Goal: Use online tool/utility: Use online tool/utility

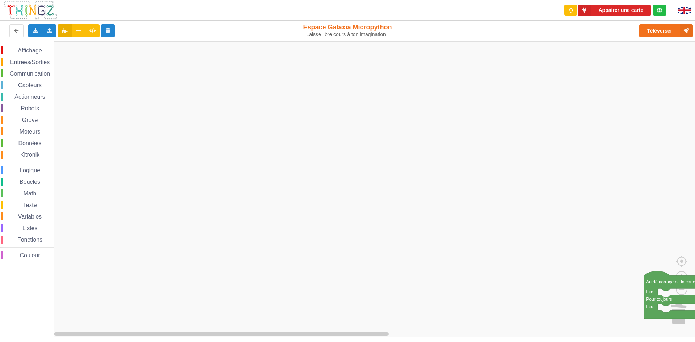
click at [694, 291] on div "Affichage Entrées/Sorties Communication Capteurs Actionneurs Robots Grove Moteu…" at bounding box center [350, 189] width 700 height 296
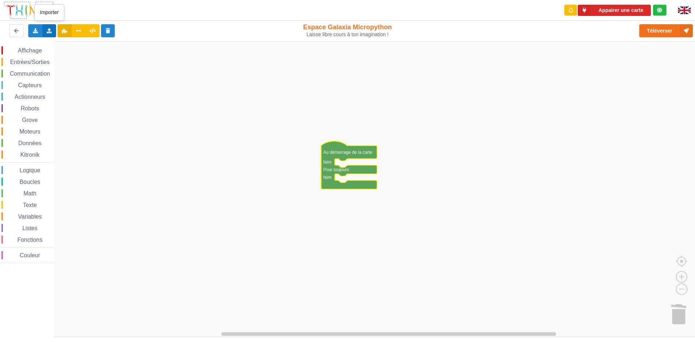
click at [46, 29] on icon at bounding box center [49, 30] width 6 height 4
click at [83, 43] on span "Importer un assemblage de blocs" at bounding box center [99, 44] width 75 height 6
click at [51, 32] on icon at bounding box center [49, 30] width 6 height 4
click at [57, 44] on icon at bounding box center [55, 44] width 6 height 5
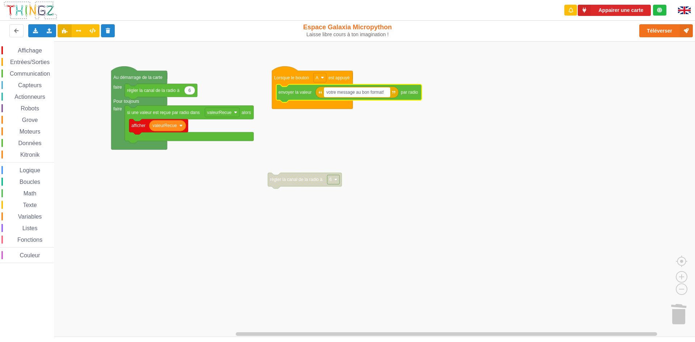
click at [384, 90] on text "votre message au bon format!" at bounding box center [355, 92] width 58 height 5
type input "o"
type input "i"
click at [335, 93] on input "ilot8:messageilot7" at bounding box center [345, 92] width 42 height 9
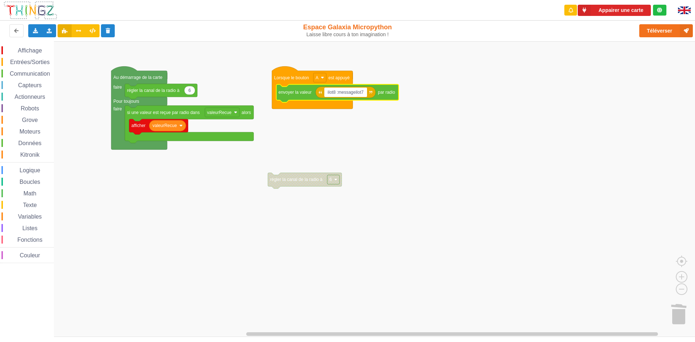
click at [355, 93] on input "ilot8 :messageilot7" at bounding box center [345, 92] width 43 height 9
type input "ilot7"
click at [336, 97] on icon "Espace de travail de Blocky" at bounding box center [330, 92] width 31 height 12
click at [336, 95] on rect "Espace de travail de Blocky" at bounding box center [331, 92] width 14 height 9
type input "ilot8"
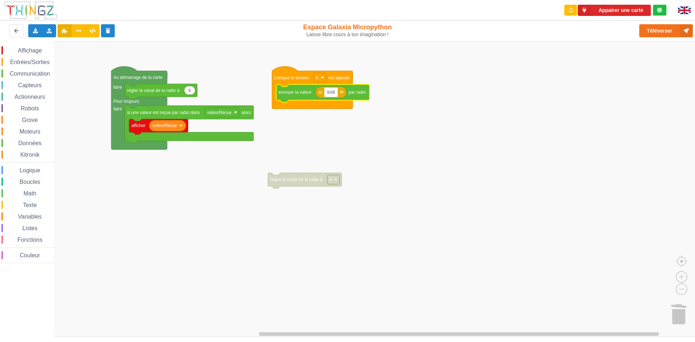
click at [332, 96] on input "ilot8" at bounding box center [331, 92] width 14 height 9
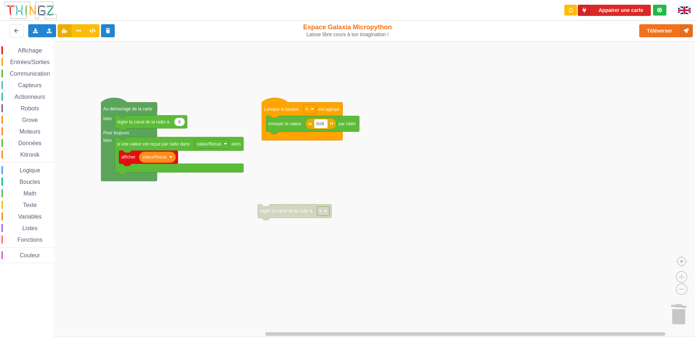
click at [332, 100] on div "Affichage Entrées/Sorties Communication Capteurs Actionneurs Robots Grove Moteu…" at bounding box center [350, 189] width 700 height 296
click at [322, 124] on text "ilot8" at bounding box center [320, 123] width 8 height 5
type input "message=ilot 8 message= ilot 7"
click at [332, 127] on input "message=ilot 8 message= ilot 7" at bounding box center [348, 123] width 69 height 9
click at [391, 171] on rect "Espace de travail de Blocky" at bounding box center [350, 189] width 700 height 296
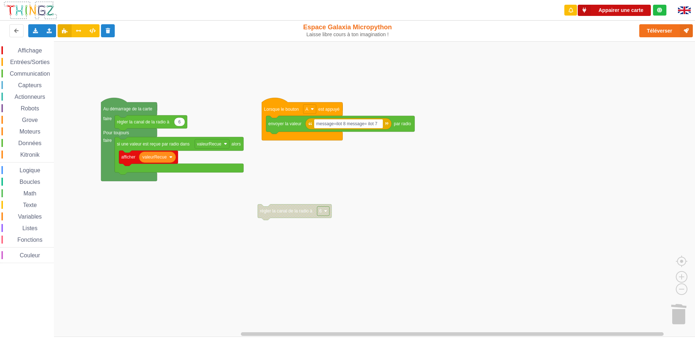
click at [633, 8] on button "Appairer une carte" at bounding box center [613, 10] width 73 height 11
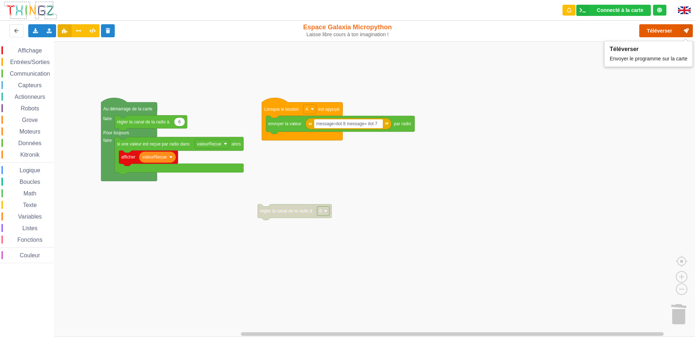
click at [670, 34] on button "Téléverser" at bounding box center [666, 30] width 54 height 13
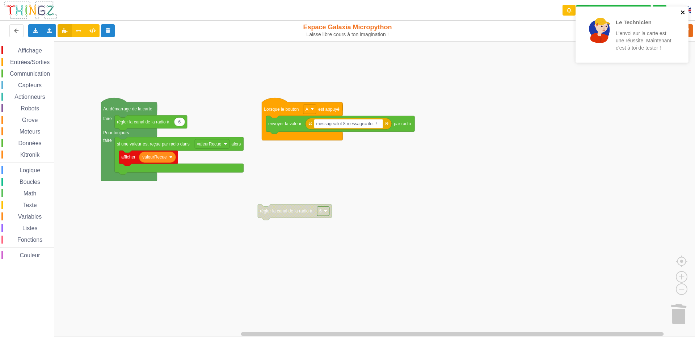
click at [683, 10] on icon "close" at bounding box center [682, 12] width 5 height 6
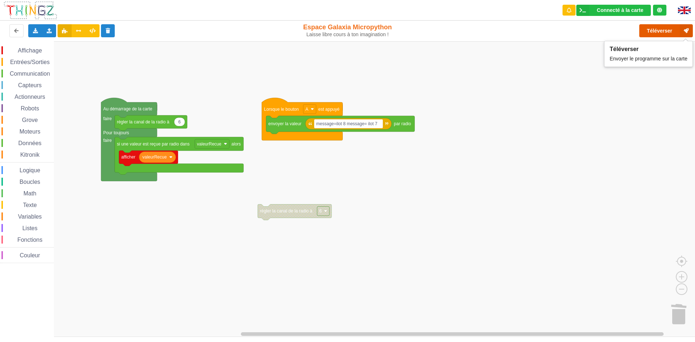
click at [654, 30] on button "Téléverser" at bounding box center [666, 30] width 54 height 13
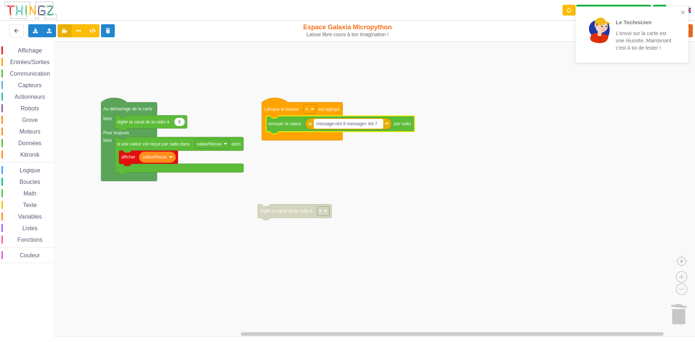
click at [377, 125] on text "message=ilot 8 message= ilot 7" at bounding box center [346, 123] width 61 height 5
click at [378, 125] on input "message=ilot 8 message= ilot 7" at bounding box center [348, 123] width 69 height 9
click at [330, 126] on input "message=ilot 8 message= ilot 7" at bounding box center [348, 123] width 69 height 9
click at [332, 127] on input "message=ilot 8 message= ilot 7" at bounding box center [348, 123] width 69 height 9
click at [334, 127] on input "message=ilot 8 message= ilot 7" at bounding box center [348, 123] width 69 height 9
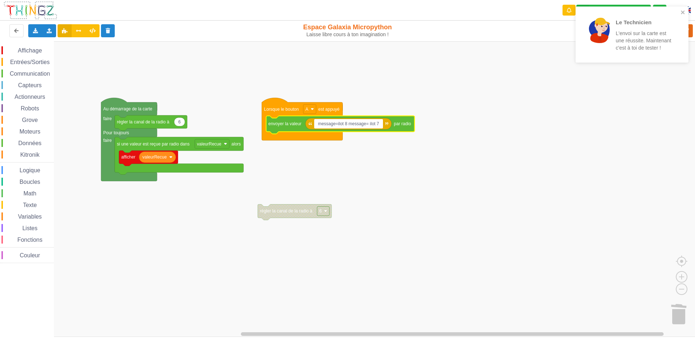
drag, startPoint x: 334, startPoint y: 127, endPoint x: 316, endPoint y: 125, distance: 18.2
click at [316, 125] on input "message=ilot 8 message= ilot 7" at bounding box center [348, 123] width 69 height 9
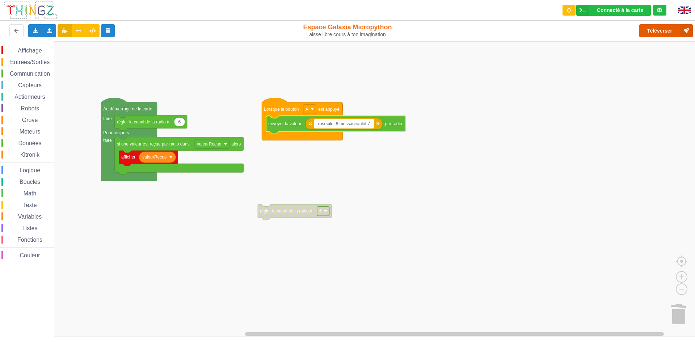
click at [677, 29] on button "Téléverser" at bounding box center [666, 30] width 54 height 13
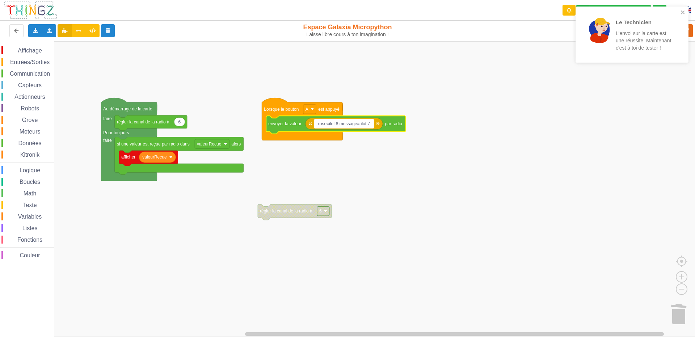
drag, startPoint x: 356, startPoint y: 123, endPoint x: 338, endPoint y: 124, distance: 18.1
click at [339, 124] on input "rose=ilot 8 message= ilot 7" at bounding box center [344, 123] width 60 height 9
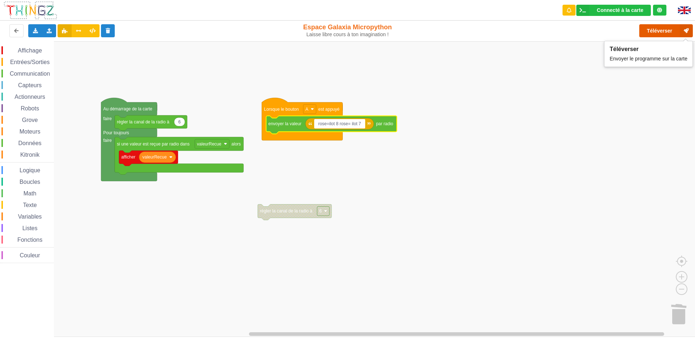
click at [657, 30] on button "Téléverser" at bounding box center [666, 30] width 54 height 13
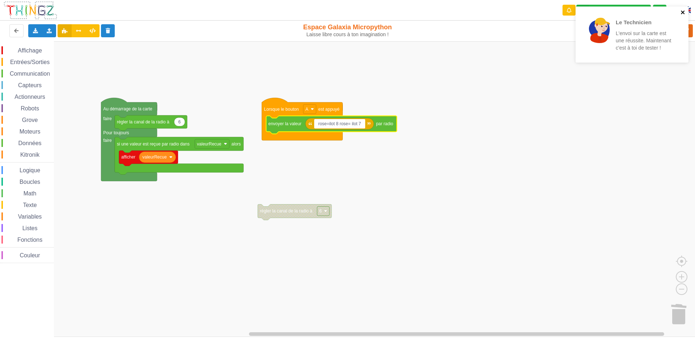
click at [681, 13] on icon "close" at bounding box center [682, 12] width 4 height 4
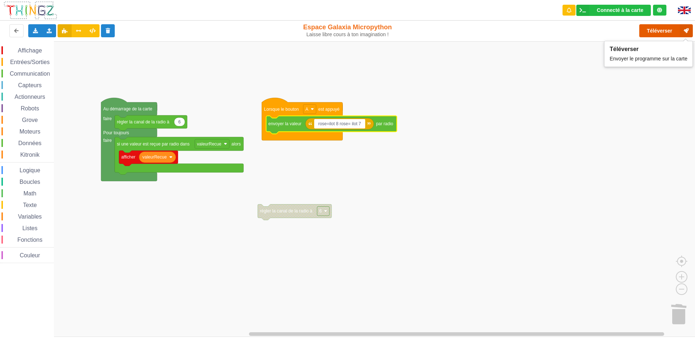
click at [678, 31] on button "Téléverser" at bounding box center [666, 30] width 54 height 13
click at [684, 27] on icon at bounding box center [685, 30] width 13 height 13
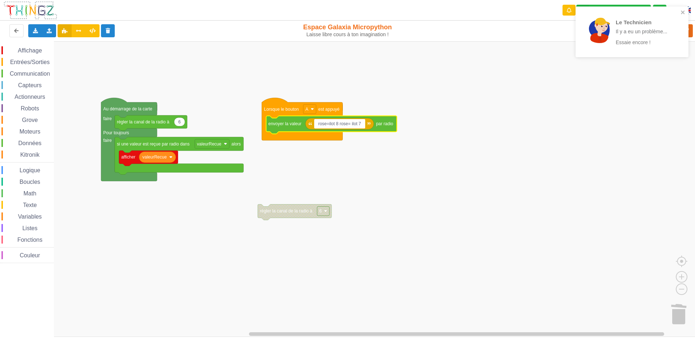
drag, startPoint x: 324, startPoint y: 126, endPoint x: 317, endPoint y: 129, distance: 7.8
click at [317, 129] on body "Le Technicien Il y a eu un problème... Essaie encore ! Connecté à la carte Régl…" at bounding box center [347, 171] width 695 height 342
click at [347, 125] on input "caca=ilot 8 rose= ilot 7" at bounding box center [339, 123] width 51 height 9
drag, startPoint x: 347, startPoint y: 125, endPoint x: 340, endPoint y: 127, distance: 7.7
click at [340, 127] on input "caca=ilot 8 rose= ilot 7" at bounding box center [339, 123] width 51 height 9
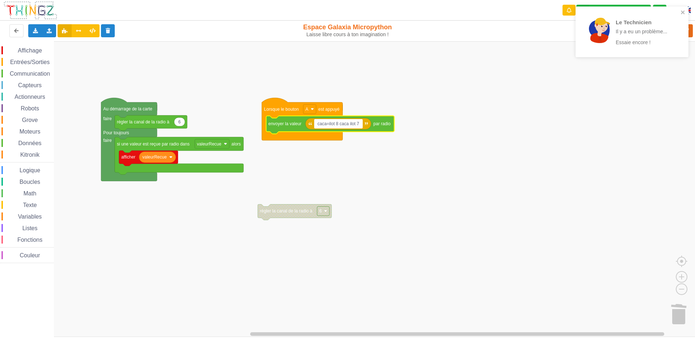
type input "caca=ilot 8 caca= ilot 7"
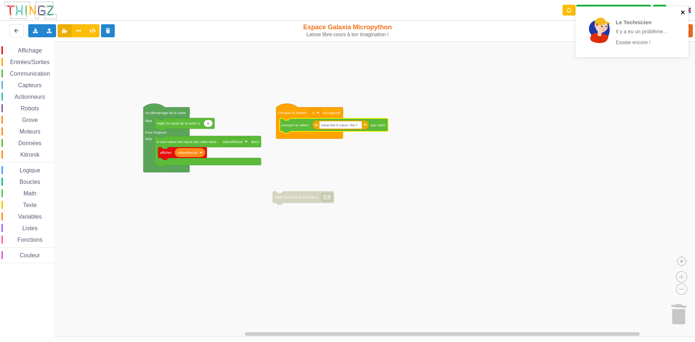
drag, startPoint x: 684, startPoint y: 10, endPoint x: 678, endPoint y: 14, distance: 7.6
click at [683, 10] on icon "close" at bounding box center [682, 12] width 5 height 6
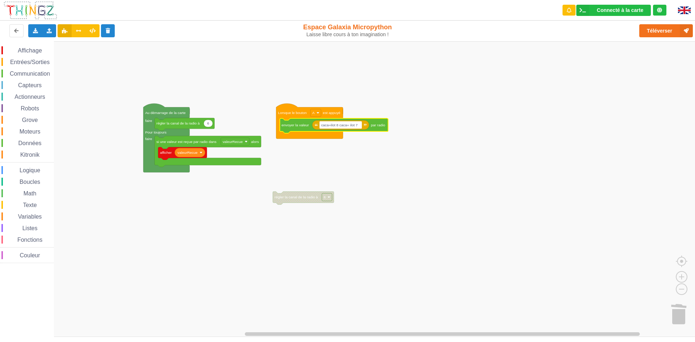
click at [672, 27] on div "Le Technicien Il y a eu un problème... Essaie encore !" at bounding box center [632, 34] width 116 height 59
click at [671, 30] on button "Téléverser" at bounding box center [666, 30] width 54 height 13
click at [612, 11] on div "Connecté à la carte" at bounding box center [620, 10] width 46 height 5
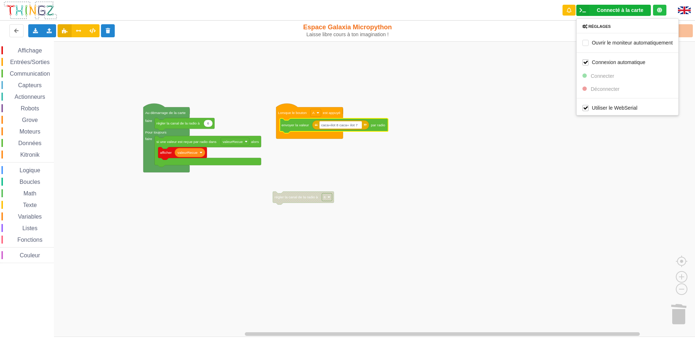
click at [458, 106] on rect "Espace de travail de Blocky" at bounding box center [350, 189] width 700 height 296
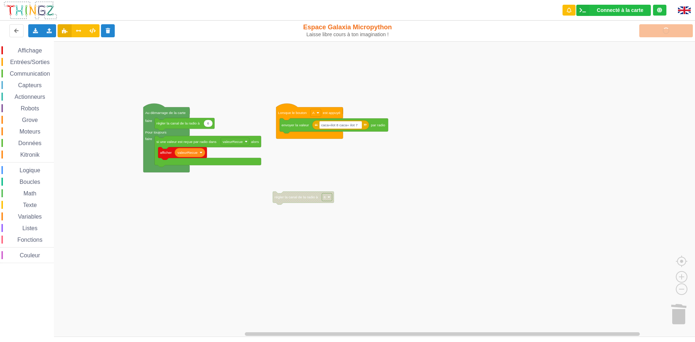
drag, startPoint x: 649, startPoint y: 18, endPoint x: 658, endPoint y: 20, distance: 8.8
click at [656, 18] on div "Connecté à la carte Réglages Ouvrir le moniteur automatiquement Connexion autom…" at bounding box center [614, 10] width 116 height 21
click at [659, 37] on div "Téléverser" at bounding box center [555, 30] width 285 height 23
click at [339, 128] on rect "Espace de travail de Blocky" at bounding box center [340, 125] width 43 height 8
click at [356, 127] on input "caca=ilot 8 caca= ilot 7" at bounding box center [340, 125] width 43 height 8
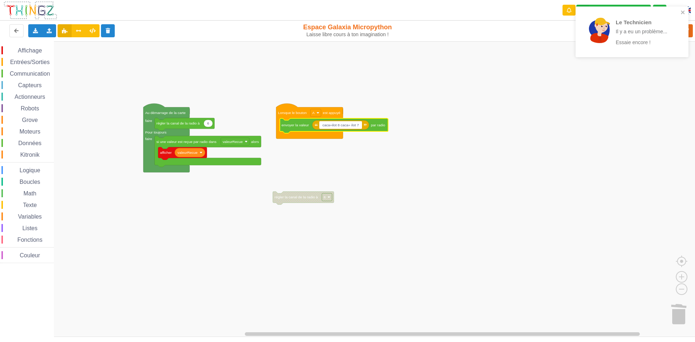
drag, startPoint x: 685, startPoint y: 12, endPoint x: 673, endPoint y: 15, distance: 12.8
click at [680, 13] on div "Le Technicien Il y a eu un problème... Essaie encore !" at bounding box center [631, 32] width 113 height 51
click at [681, 12] on icon "close" at bounding box center [682, 12] width 5 height 6
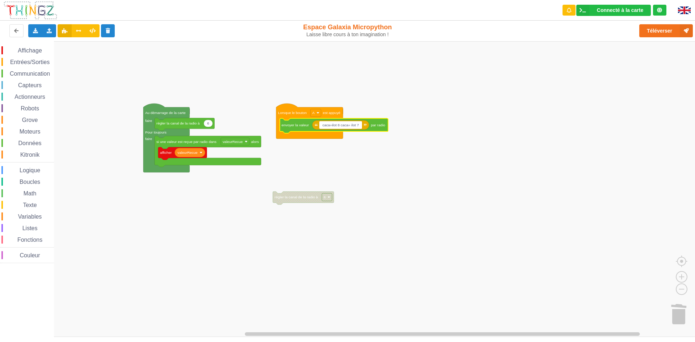
click at [350, 127] on input "caca=ilot 8 caca= ilot 7" at bounding box center [340, 125] width 43 height 8
click at [678, 31] on button "Téléverser" at bounding box center [666, 30] width 54 height 13
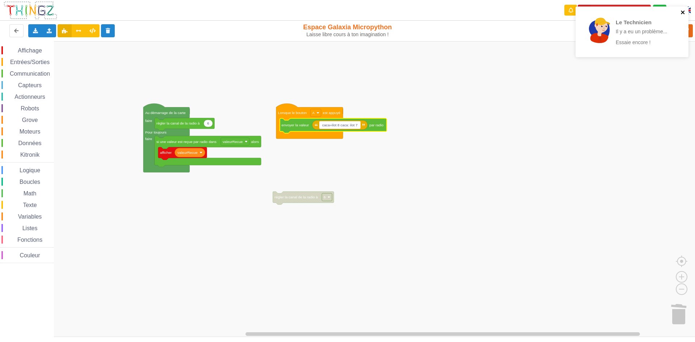
click at [683, 10] on icon "close" at bounding box center [682, 12] width 5 height 6
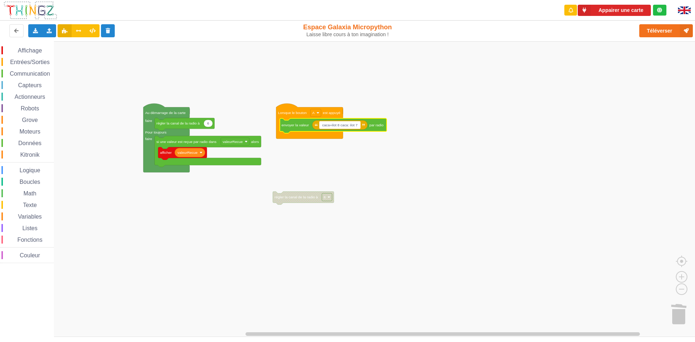
click at [632, 13] on div "Le Technicien Il y a eu un problème... Essaie encore !" at bounding box center [632, 34] width 116 height 59
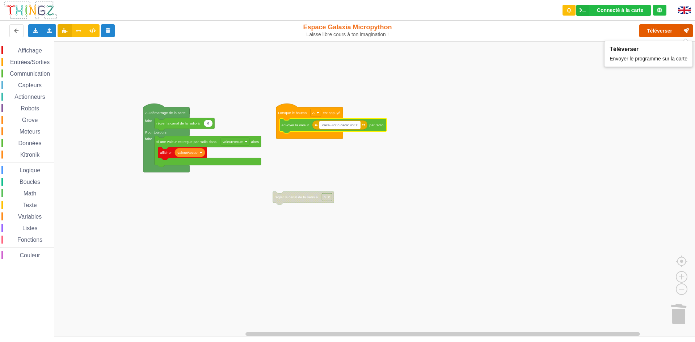
click at [662, 28] on button "Téléverser" at bounding box center [666, 30] width 54 height 13
click at [327, 128] on input "caca=ilot 8 caca: ilot 7" at bounding box center [339, 125] width 41 height 8
click at [328, 128] on input "caca=ilot 8 caca: ilot 7" at bounding box center [339, 125] width 41 height 8
click at [677, 29] on button "Téléverser" at bounding box center [666, 30] width 54 height 13
click at [353, 127] on input "chiasse=ilot 8 caca: ilot 7" at bounding box center [342, 125] width 46 height 8
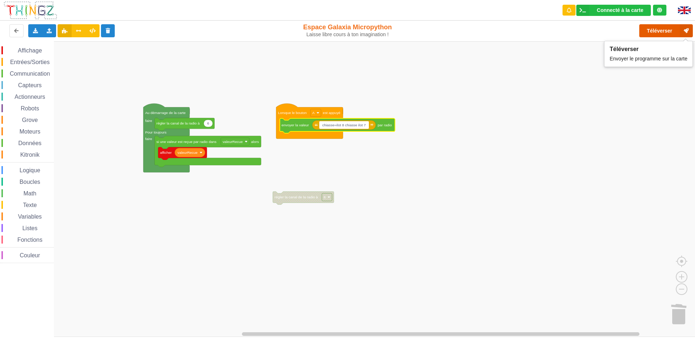
click at [663, 27] on button "Téléverser" at bounding box center [666, 30] width 54 height 13
drag, startPoint x: 334, startPoint y: 126, endPoint x: 315, endPoint y: 128, distance: 18.1
click at [315, 128] on body "Connecté à la carte Réglages Ouvrir le moniteur automatiquement Connexion autom…" at bounding box center [347, 171] width 695 height 342
drag, startPoint x: 345, startPoint y: 126, endPoint x: 334, endPoint y: 129, distance: 11.8
click at [334, 129] on body "Connecté à la carte Réglages Ouvrir le moniteur automatiquement Connexion autom…" at bounding box center [347, 171] width 695 height 342
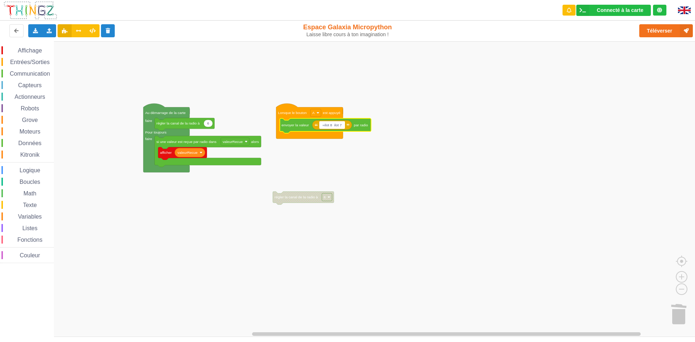
click at [321, 125] on input "=ilot 8 ilot 7" at bounding box center [331, 125] width 25 height 8
type input "t=ilot 8 ilot 7"
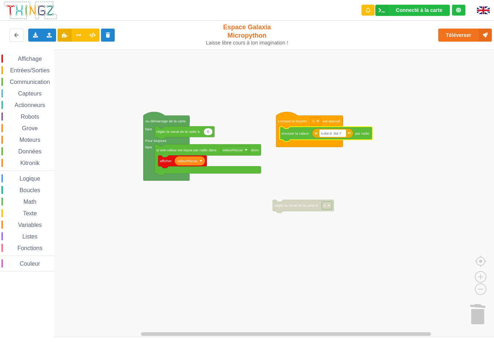
click at [445, 50] on rect "Espace de travail de Blocky" at bounding box center [249, 193] width 499 height 287
click at [322, 136] on rect "Espace de travail de Blocky" at bounding box center [332, 134] width 27 height 8
click at [322, 136] on input "t=ilot 8 ilot 7" at bounding box center [332, 134] width 27 height 8
click at [323, 136] on input "t=ilot 8 ilot 7" at bounding box center [332, 134] width 27 height 8
click at [342, 135] on input "fleur=ilot 8 ilot 7" at bounding box center [335, 134] width 33 height 8
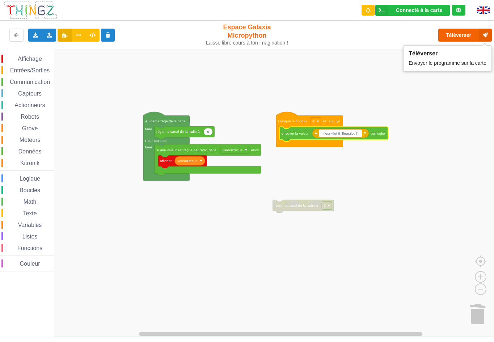
type input "fleur=ilot 8 fleur:ilot 7"
click at [472, 38] on button "Téléverser" at bounding box center [465, 35] width 54 height 13
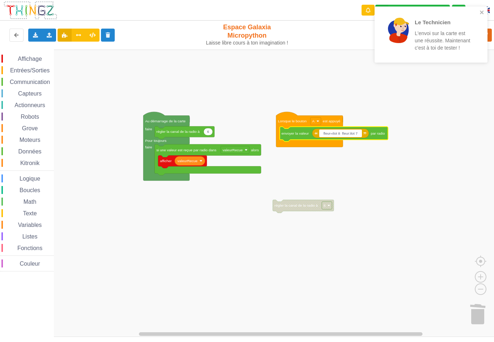
click at [460, 105] on div "Affichage Entrées/Sorties Communication Capteurs Actionneurs Robots Grove Moteu…" at bounding box center [249, 193] width 499 height 287
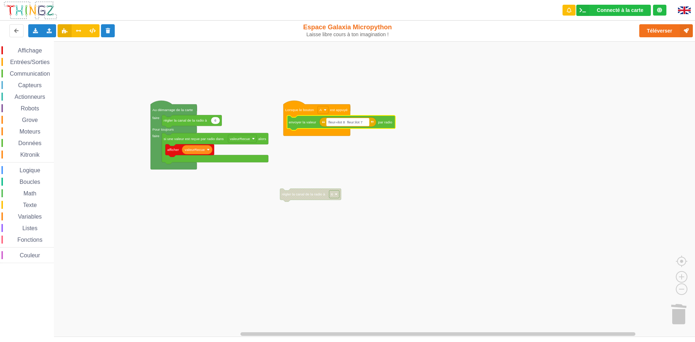
click at [335, 125] on rect "Espace de travail de Blocky" at bounding box center [347, 122] width 42 height 8
click at [337, 125] on input "fleur=ilot 8 fleur:ilot 7" at bounding box center [347, 122] width 42 height 8
click at [334, 124] on input "fleur=ilot 8 fleur:ilot 7" at bounding box center [347, 122] width 42 height 8
click at [335, 124] on input "fleur=ilot 8 fleur:ilot 7" at bounding box center [347, 122] width 42 height 8
type input "patater=ilot 8 fleur:ilot 7"
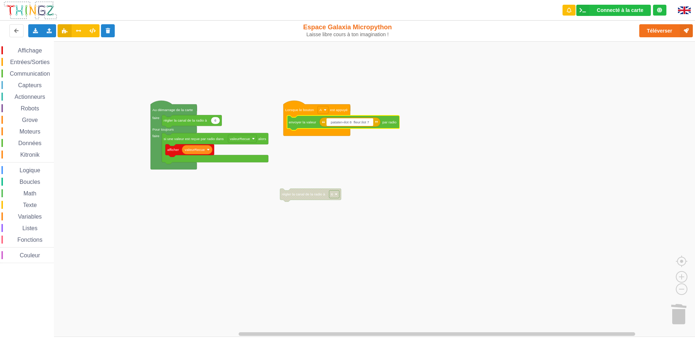
click at [339, 124] on input "patater=ilot 8 fleur:ilot 7" at bounding box center [349, 122] width 47 height 8
click at [342, 126] on icon "Espace de travail de Blocky" at bounding box center [349, 121] width 61 height 9
click at [343, 125] on rect "Espace de travail de Blocky" at bounding box center [349, 122] width 47 height 8
click at [340, 124] on input "patater=ilot 8 fleur:ilot 7" at bounding box center [349, 122] width 47 height 8
click at [340, 123] on input "patater=ilot 8 fleur:ilot 7" at bounding box center [349, 122] width 47 height 8
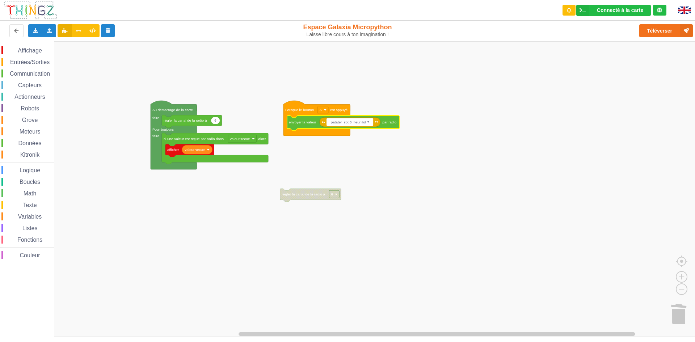
click at [342, 125] on input "patater=ilot 8 fleur:ilot 7" at bounding box center [349, 122] width 47 height 8
drag, startPoint x: 359, startPoint y: 121, endPoint x: 353, endPoint y: 121, distance: 6.5
click at [353, 121] on input "patate=ilot 8 fleur:ilot 7" at bounding box center [348, 122] width 45 height 8
type input "patate=ilot 8 patate :ilot 7"
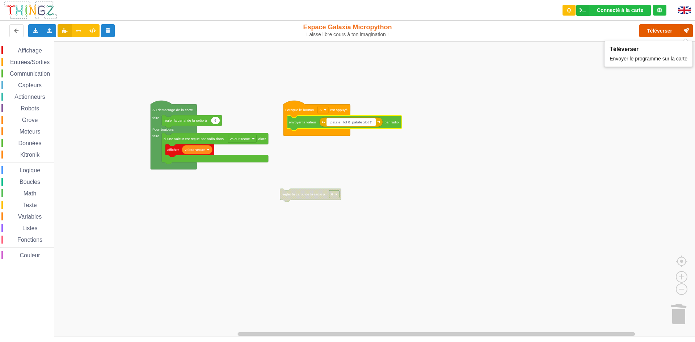
click at [663, 33] on button "Téléverser" at bounding box center [666, 30] width 54 height 13
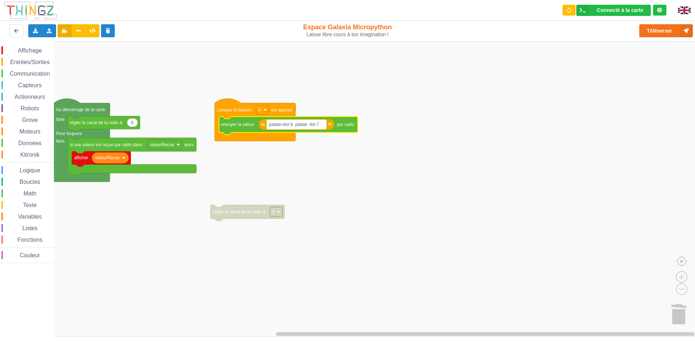
click at [281, 126] on text "patate=ilot 8 patate :ilot 7" at bounding box center [294, 124] width 50 height 5
click at [281, 126] on input "patate=ilot 8 patate :ilot 7" at bounding box center [296, 124] width 59 height 9
click at [297, 128] on input "=ilot 8 patate :ilot 7" at bounding box center [290, 124] width 46 height 9
click at [271, 124] on input "=ilot 8 :ilot 7" at bounding box center [283, 124] width 33 height 9
click at [271, 124] on input "[PERSON_NAME] les patates=ilot 8 :ilot 7" at bounding box center [300, 124] width 67 height 9
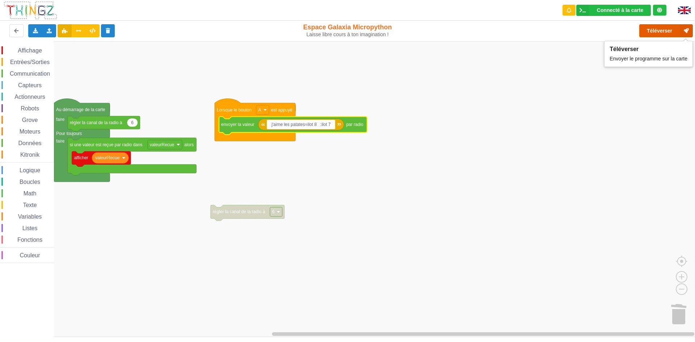
click at [656, 29] on button "Téléverser" at bounding box center [666, 30] width 54 height 13
click at [305, 125] on input "j'aime les patates=ilot 8 :ilot 7" at bounding box center [301, 124] width 68 height 9
click at [660, 31] on button "Téléverser" at bounding box center [666, 30] width 54 height 13
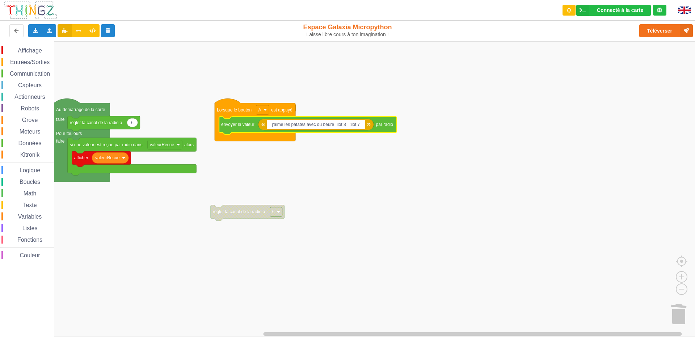
drag, startPoint x: 335, startPoint y: 128, endPoint x: 272, endPoint y: 128, distance: 62.9
click at [272, 128] on input "j'aime les patates avec du beure=ilot 8 :ilot 7" at bounding box center [316, 124] width 98 height 9
click at [308, 126] on input "canaçon=ilot 8 :ilot 7" at bounding box center [292, 124] width 50 height 9
click at [302, 126] on input "canaçon=ilot 8 :ilot 7" at bounding box center [292, 124] width 50 height 9
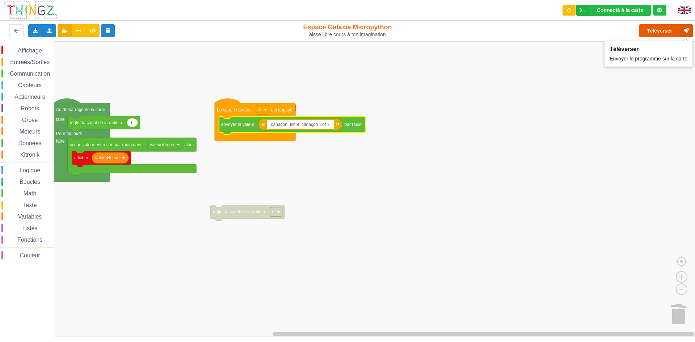
click at [664, 26] on button "Téléverser" at bounding box center [666, 30] width 54 height 13
drag, startPoint x: 286, startPoint y: 127, endPoint x: 266, endPoint y: 127, distance: 19.9
click at [266, 127] on body "Connecté à la carte Réglages Ouvrir le moniteur automatiquement Connexion autom…" at bounding box center [347, 171] width 695 height 342
drag, startPoint x: 302, startPoint y: 128, endPoint x: 286, endPoint y: 128, distance: 16.3
click at [286, 128] on input "=ilot 8 canaçon :ilot 7" at bounding box center [292, 124] width 50 height 9
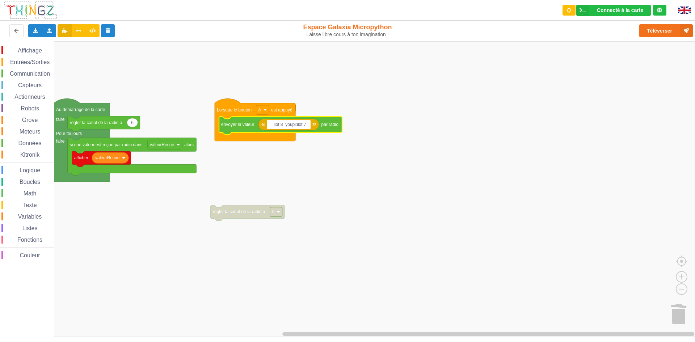
click at [271, 128] on input "=ilot 8 youpi:ilot 7" at bounding box center [288, 124] width 43 height 9
type input "youpi=ilot 8 youpi:ilot 7"
click at [657, 26] on button "Téléverser" at bounding box center [666, 30] width 54 height 13
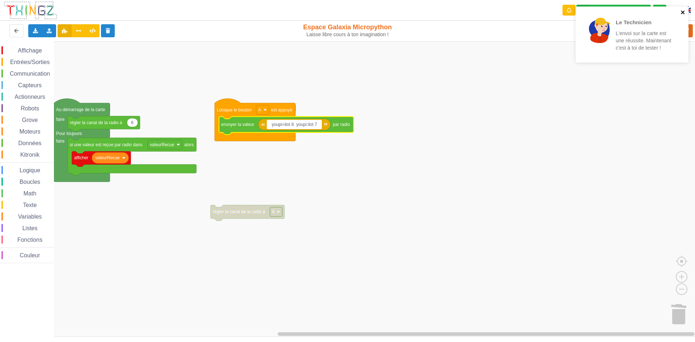
click at [683, 9] on icon "close" at bounding box center [682, 12] width 5 height 6
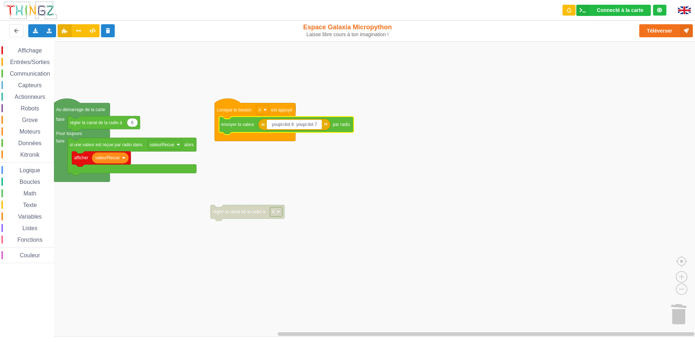
drag, startPoint x: 280, startPoint y: 126, endPoint x: 345, endPoint y: 126, distance: 65.5
click at [345, 126] on body "Connecté à la carte Réglages Ouvrir le moniteur automatiquement Connexion autom…" at bounding box center [347, 171] width 695 height 342
click at [428, 110] on rect "Espace de travail de Blocky" at bounding box center [350, 189] width 700 height 296
click at [279, 126] on text "youpi=ilot 8 youpi:ilot 7" at bounding box center [291, 124] width 45 height 5
click at [282, 124] on input "youpi=ilot 8 youpi:ilot 7" at bounding box center [294, 124] width 55 height 9
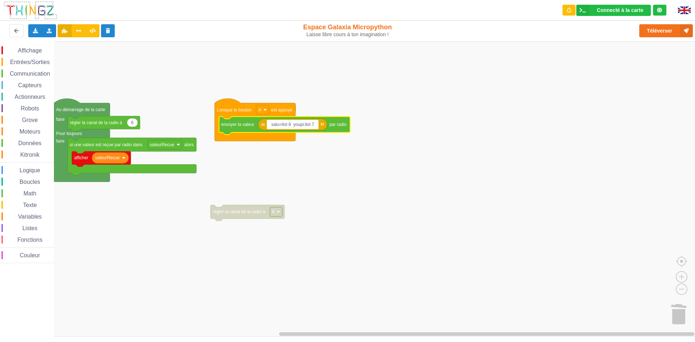
type input "salut=ilot 8 youpi:ilot 7"
click at [307, 130] on icon "Espace de travail de Blocky" at bounding box center [293, 125] width 71 height 12
click at [305, 130] on icon "Espace de travail de Blocky" at bounding box center [293, 125] width 71 height 12
click at [306, 128] on rect "Espace de travail de Blocky" at bounding box center [293, 124] width 53 height 9
click at [305, 128] on input "salut=ilot 8 youpi:ilot 7" at bounding box center [293, 124] width 53 height 9
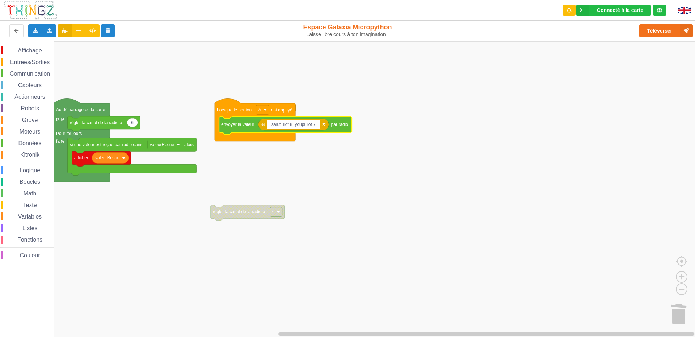
click at [306, 128] on input "salut=ilot 8 youpi:ilot 7" at bounding box center [293, 124] width 53 height 9
click at [656, 32] on button "Téléverser" at bounding box center [666, 30] width 54 height 13
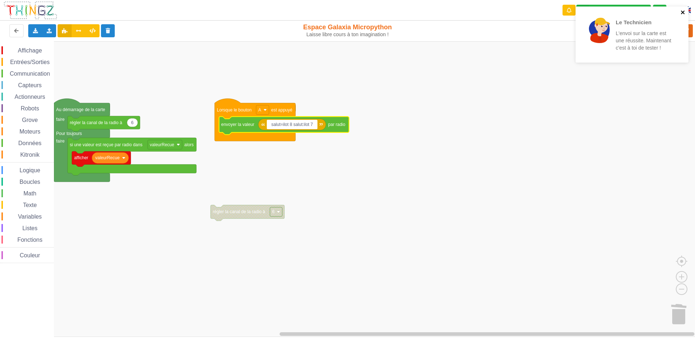
click at [680, 9] on icon "close" at bounding box center [682, 12] width 5 height 6
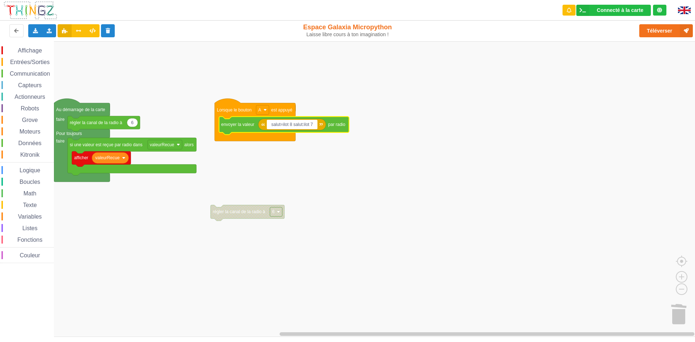
drag, startPoint x: 676, startPoint y: 21, endPoint x: 673, endPoint y: 24, distance: 4.1
click at [675, 21] on div "Le Technicien L'envoi sur la carte est une réussite. Maintenant c'est à toi de …" at bounding box center [632, 37] width 116 height 64
click at [673, 27] on button "Téléverser" at bounding box center [666, 30] width 54 height 13
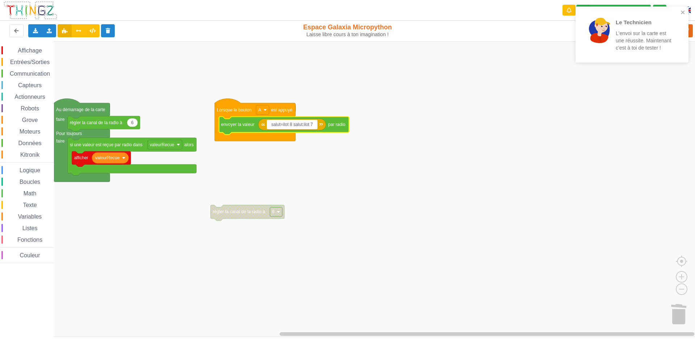
click at [279, 126] on input "salut=ilot 8 salut:ilot 7" at bounding box center [292, 124] width 50 height 9
click at [281, 126] on input "salut=ilot 8 salut:ilot 7" at bounding box center [292, 124] width 50 height 9
click at [280, 126] on input "salut=ilot 8 salut:ilot 7" at bounding box center [292, 124] width 50 height 9
drag, startPoint x: 304, startPoint y: 125, endPoint x: 293, endPoint y: 125, distance: 10.5
click at [293, 125] on input "hello=ilot 8 salut:ilot 7" at bounding box center [292, 124] width 51 height 9
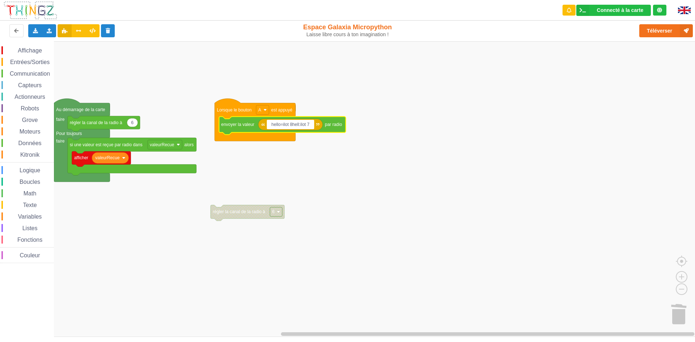
type input "hello=ilot 8hello:ilot 7"
click at [297, 123] on input "hello=ilot 8hello:ilot 7" at bounding box center [292, 124] width 50 height 9
click at [294, 127] on input "hello=ilot 8hello:ilot 7" at bounding box center [292, 124] width 50 height 9
click at [294, 129] on input "hello=ilot 8hello:ilot 7" at bounding box center [292, 124] width 50 height 9
click at [294, 129] on rect "Espace de travail de Blocky" at bounding box center [292, 124] width 50 height 9
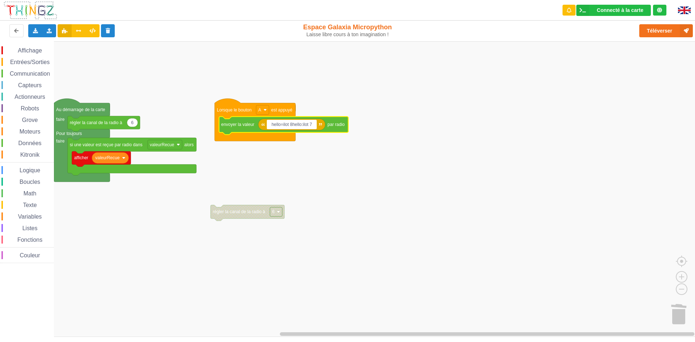
click at [294, 127] on input "hello=ilot 8hello:ilot 7" at bounding box center [292, 124] width 50 height 9
click at [294, 126] on input "hello=ilot 8hello:ilot 7" at bounding box center [292, 124] width 50 height 9
click at [293, 126] on input "hello=ilot 8hello:ilot 7" at bounding box center [292, 124] width 50 height 9
click at [650, 28] on button "Téléverser" at bounding box center [666, 30] width 54 height 13
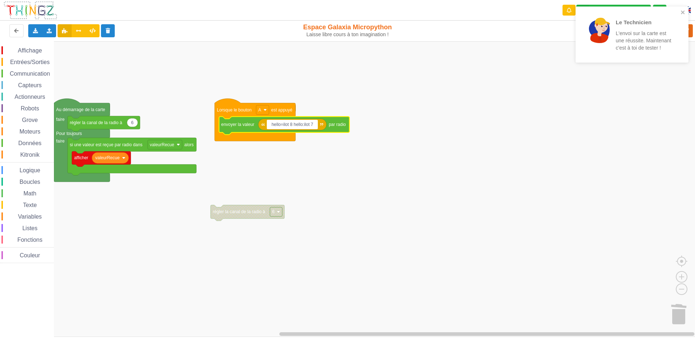
click at [280, 126] on input "hello=ilot 8 hello:ilot 7" at bounding box center [292, 124] width 51 height 9
click at [295, 124] on input "=ilot 8 hello:ilot 7" at bounding box center [287, 124] width 41 height 9
click at [296, 124] on input "=ilot 8 hello:ilot 7" at bounding box center [287, 124] width 41 height 9
click at [293, 126] on input "=ilot 8 hello:ilot 7" at bounding box center [287, 124] width 41 height 9
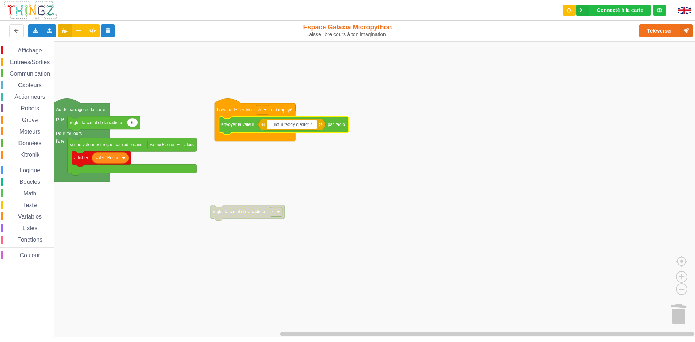
click at [274, 127] on input "=ilot 8 teddy die:ilot 7" at bounding box center [292, 124] width 50 height 9
click at [267, 128] on input "=ilot 8 teddy die:ilot 7" at bounding box center [292, 124] width 50 height 9
type input "teddy die=ilot 8 teddy die:ilot 7"
drag, startPoint x: 661, startPoint y: 32, endPoint x: 659, endPoint y: 37, distance: 5.3
click at [661, 31] on button "Téléverser" at bounding box center [666, 30] width 54 height 13
